Goal: Task Accomplishment & Management: Use online tool/utility

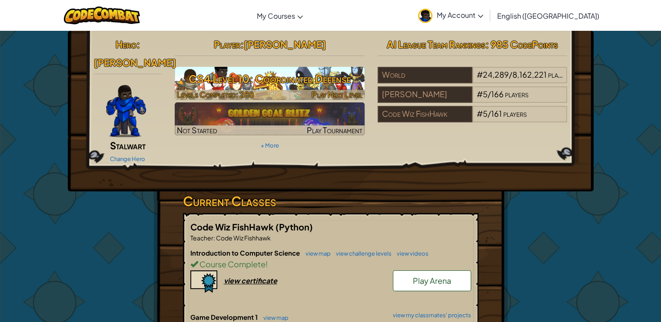
click at [204, 87] on h3 "CS4 Level 10: Coordinated Defense" at bounding box center [270, 79] width 190 height 20
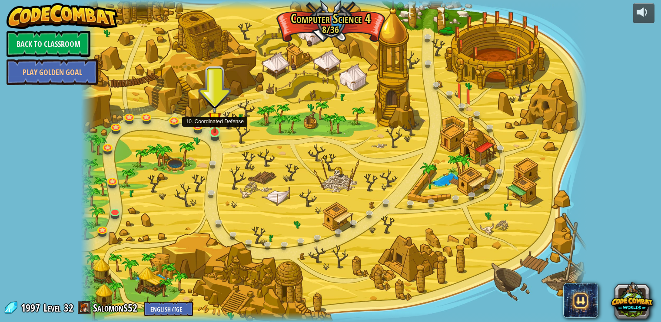
drag, startPoint x: 209, startPoint y: 134, endPoint x: 212, endPoint y: 126, distance: 8.6
click at [212, 126] on img at bounding box center [214, 118] width 13 height 29
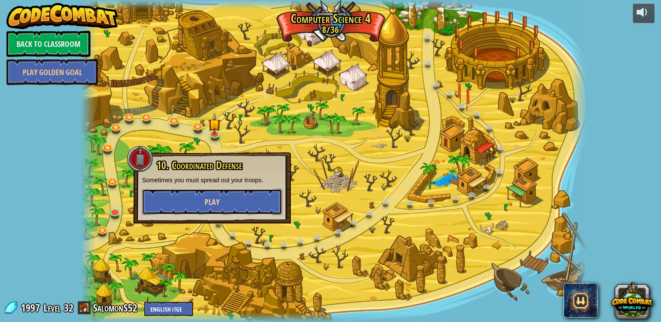
click at [234, 193] on button "Play" at bounding box center [212, 202] width 140 height 26
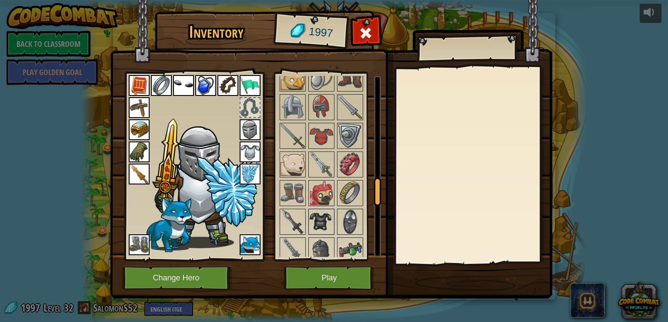
scroll to position [724, 0]
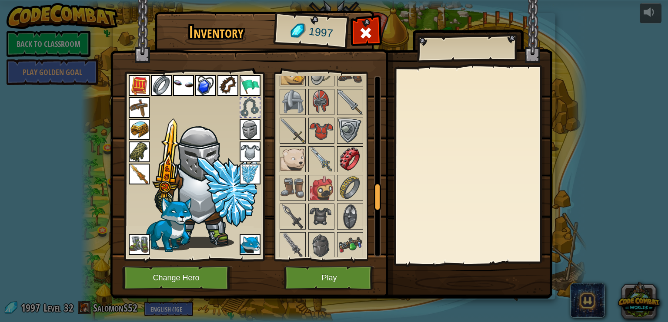
click at [356, 160] on img at bounding box center [350, 159] width 24 height 24
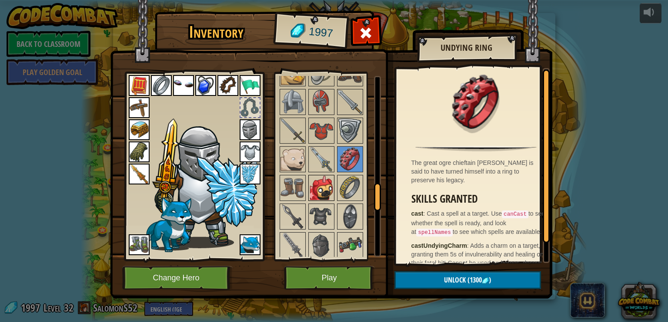
click at [320, 176] on img at bounding box center [321, 188] width 24 height 24
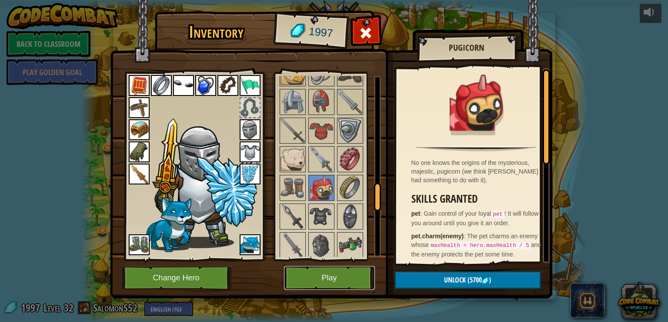
click at [326, 274] on button "Play" at bounding box center [329, 278] width 91 height 24
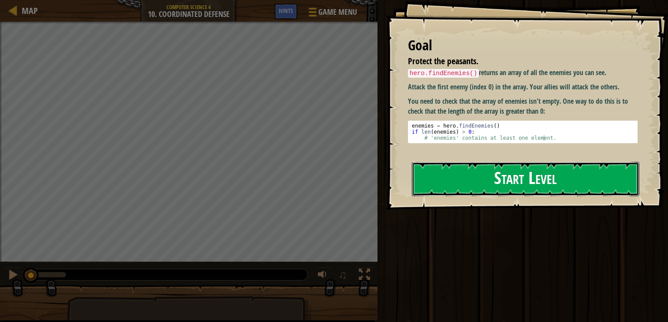
click at [494, 162] on button "Start Level" at bounding box center [525, 179] width 227 height 34
